Goal: Information Seeking & Learning: Learn about a topic

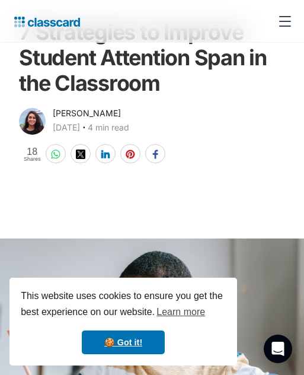
scroll to position [95, 0]
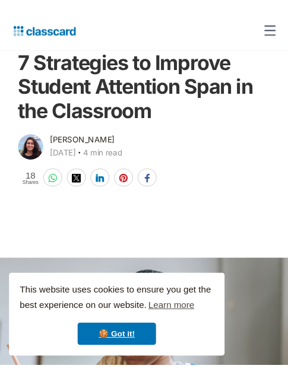
scroll to position [72, 0]
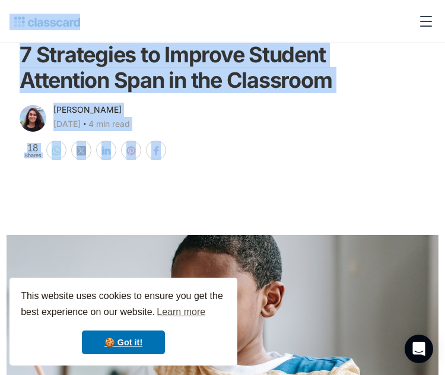
drag, startPoint x: 0, startPoint y: 20, endPoint x: 140, endPoint y: 195, distance: 224.0
click at [140, 195] on main at bounding box center [222, 298] width 445 height 275
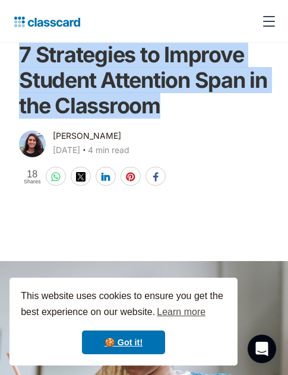
drag, startPoint x: 172, startPoint y: 112, endPoint x: 17, endPoint y: 49, distance: 167.6
click at [17, 49] on div "7 Strategies to Improve Student Attention Span in the Classroom [PERSON_NAME] […" at bounding box center [143, 108] width 257 height 157
copy h1 "7 Strategies to Improve Student Attention Span in the Classroom"
click at [169, 116] on h1 "7 Strategies to Improve Student Attention Span in the Classroom" at bounding box center [144, 80] width 250 height 77
drag, startPoint x: 16, startPoint y: 42, endPoint x: 180, endPoint y: 110, distance: 177.1
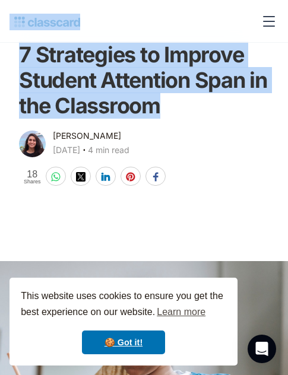
click at [180, 110] on h1 "7 Strategies to Improve Student Attention Span in the Classroom" at bounding box center [144, 80] width 250 height 77
drag, startPoint x: 23, startPoint y: 60, endPoint x: 181, endPoint y: 119, distance: 168.9
click at [181, 119] on div "7 Strategies to Improve Student Attention Span in the Classroom" at bounding box center [144, 79] width 250 height 98
copy h1 "7 Strategies to Improve Student Attention Span in the Classroom"
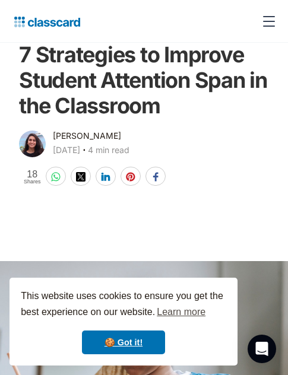
click at [253, 160] on div "[PERSON_NAME] [DATE] ‧ 4 min read 18 Shares" at bounding box center [144, 158] width 250 height 58
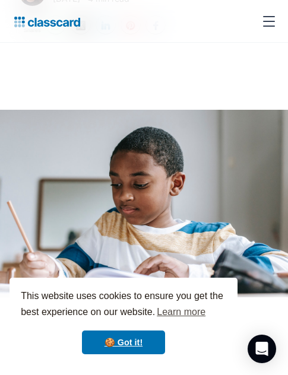
scroll to position [224, 0]
